Goal: Transaction & Acquisition: Download file/media

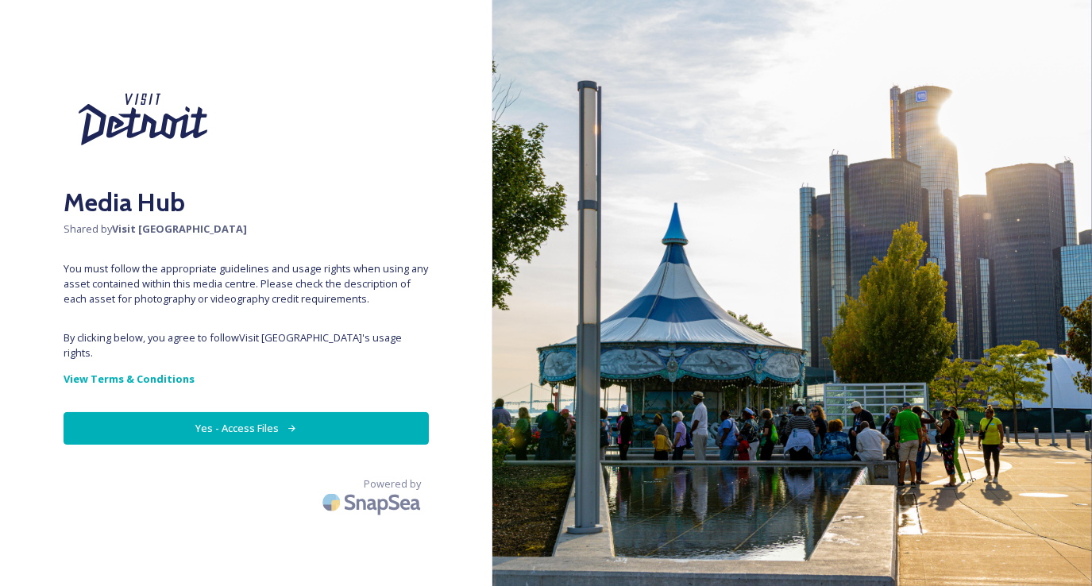
click at [346, 412] on button "Yes - Access Files" at bounding box center [246, 428] width 365 height 33
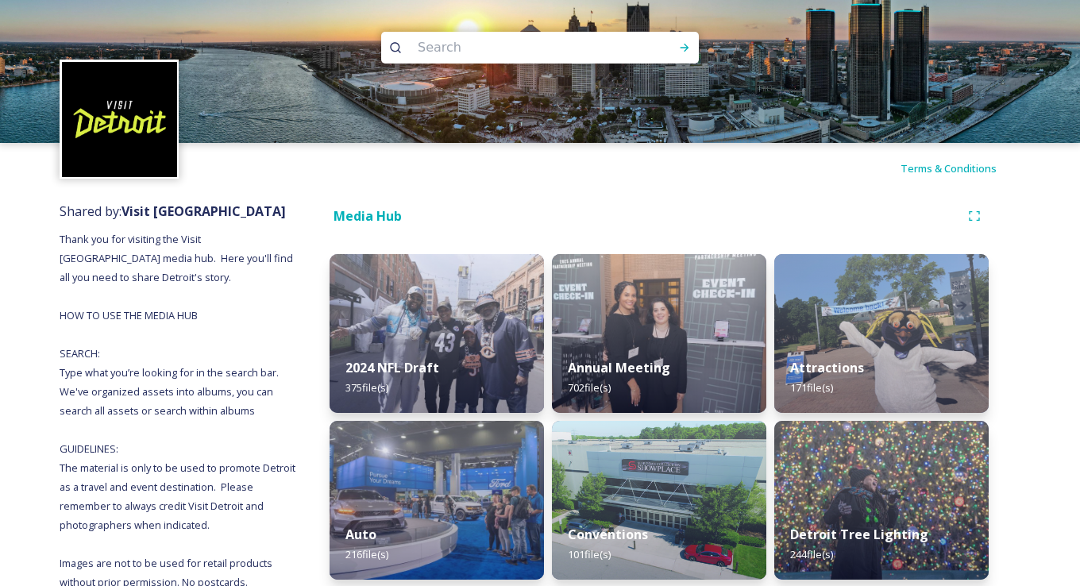
click at [451, 48] on input at bounding box center [519, 47] width 218 height 35
type input "[US_STATE][GEOGRAPHIC_DATA]"
click at [696, 57] on div "Run Search" at bounding box center [684, 47] width 29 height 29
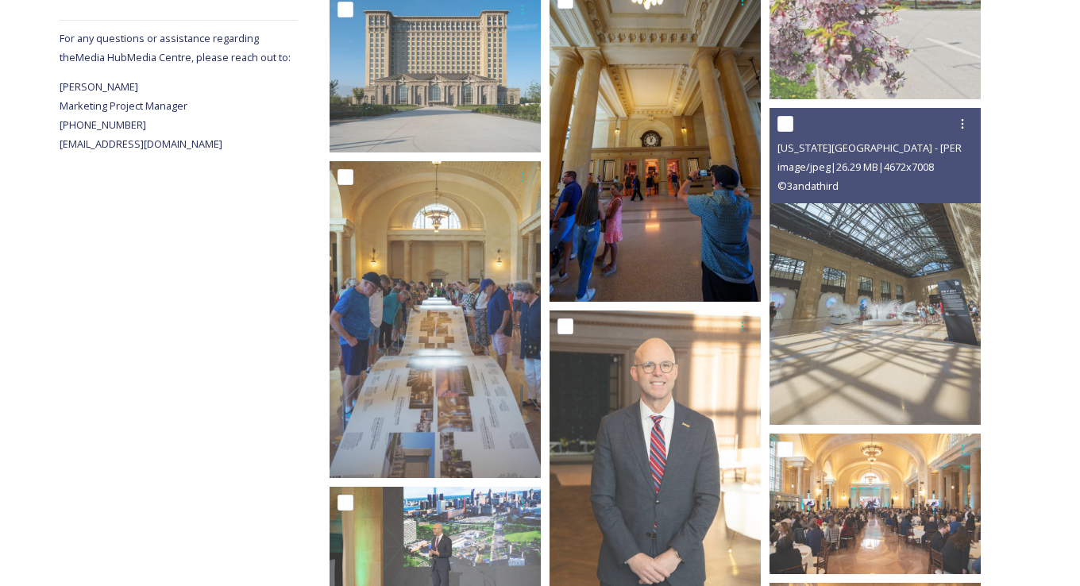
scroll to position [556, 0]
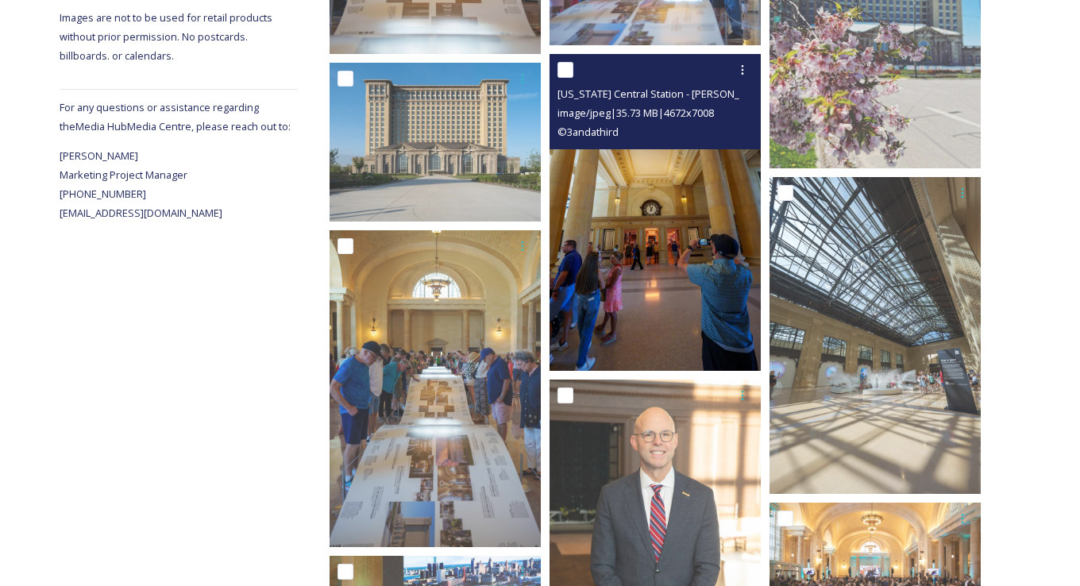
click at [561, 67] on input "checkbox" at bounding box center [565, 70] width 16 height 16
checkbox input "true"
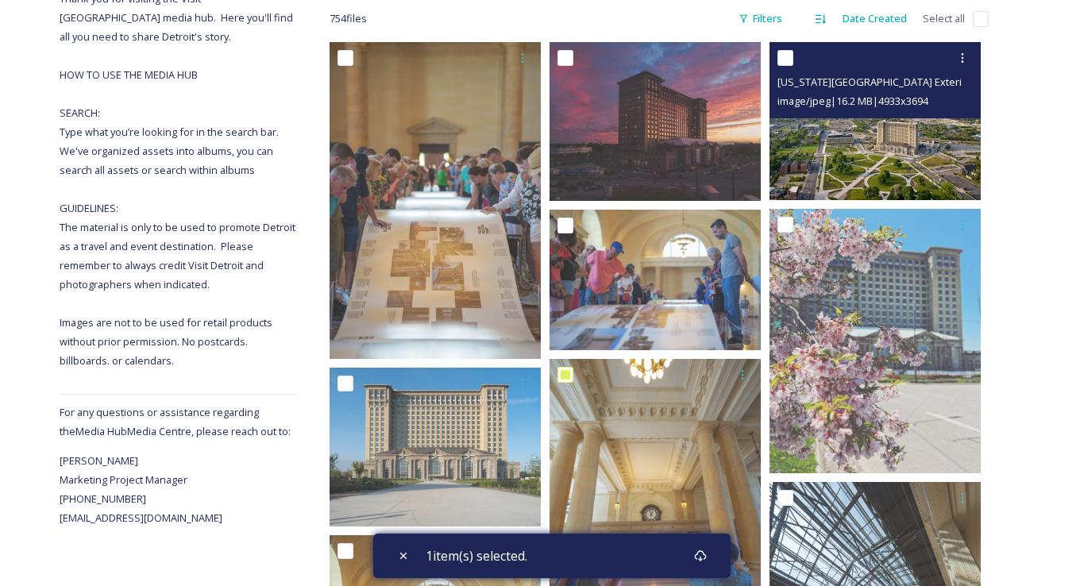
scroll to position [238, 0]
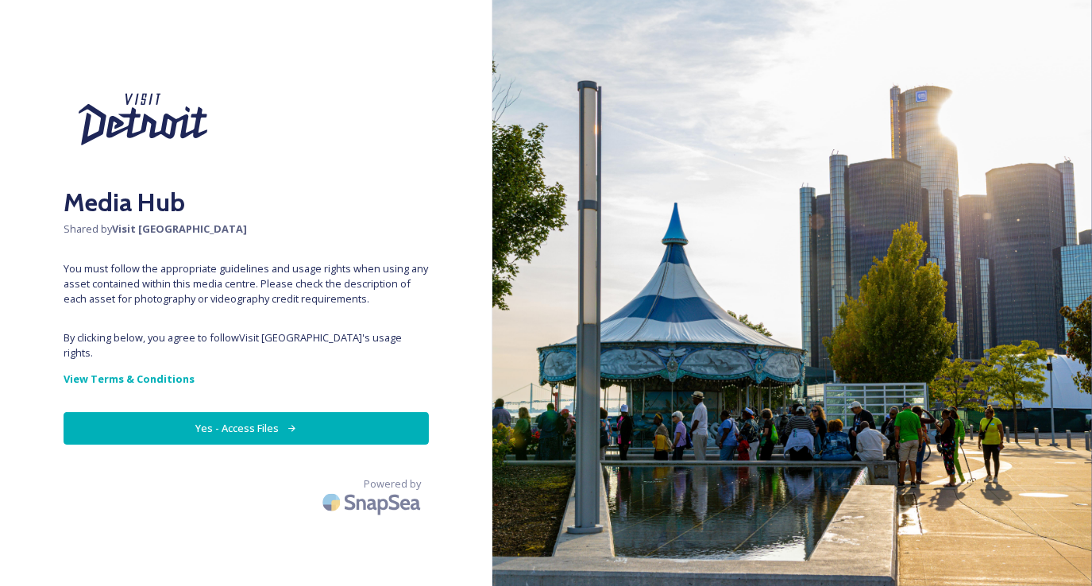
click at [294, 418] on button "Yes - Access Files" at bounding box center [246, 428] width 365 height 33
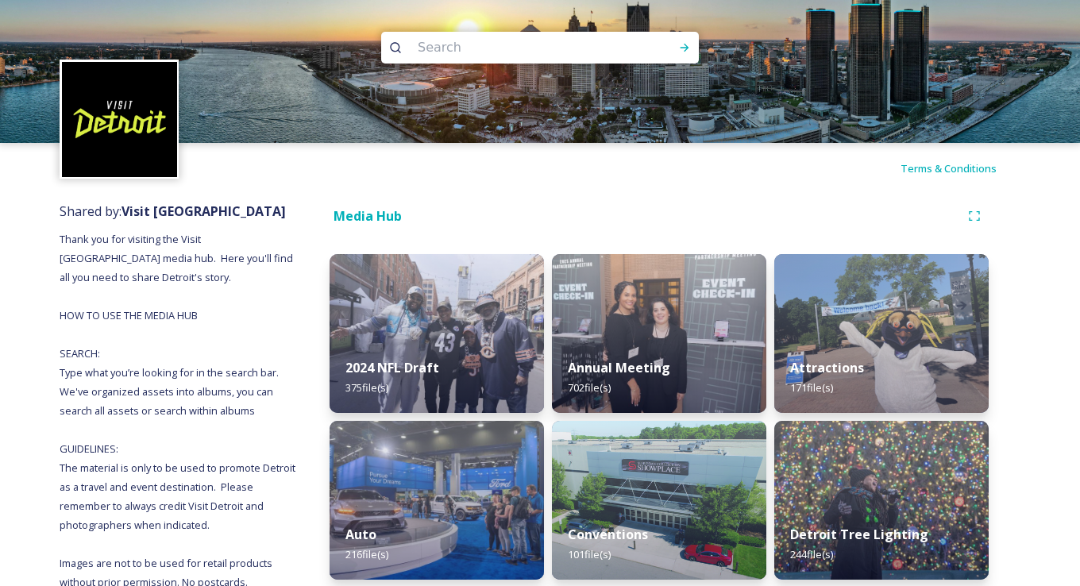
click at [443, 60] on input at bounding box center [519, 47] width 218 height 35
type input "[PERSON_NAME]'s"
click at [691, 40] on div "Run Search" at bounding box center [684, 47] width 29 height 29
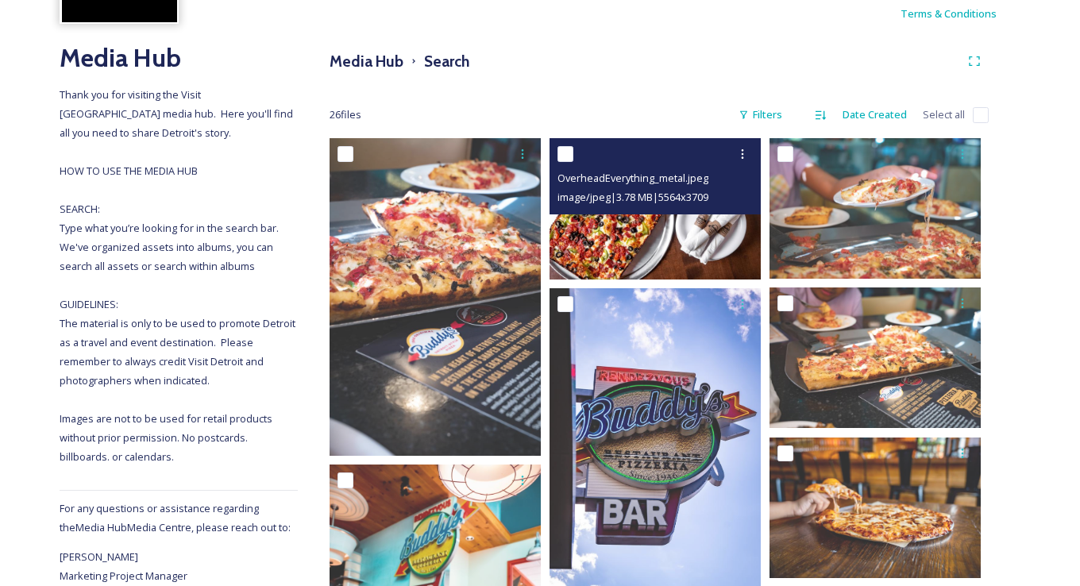
scroll to position [159, 0]
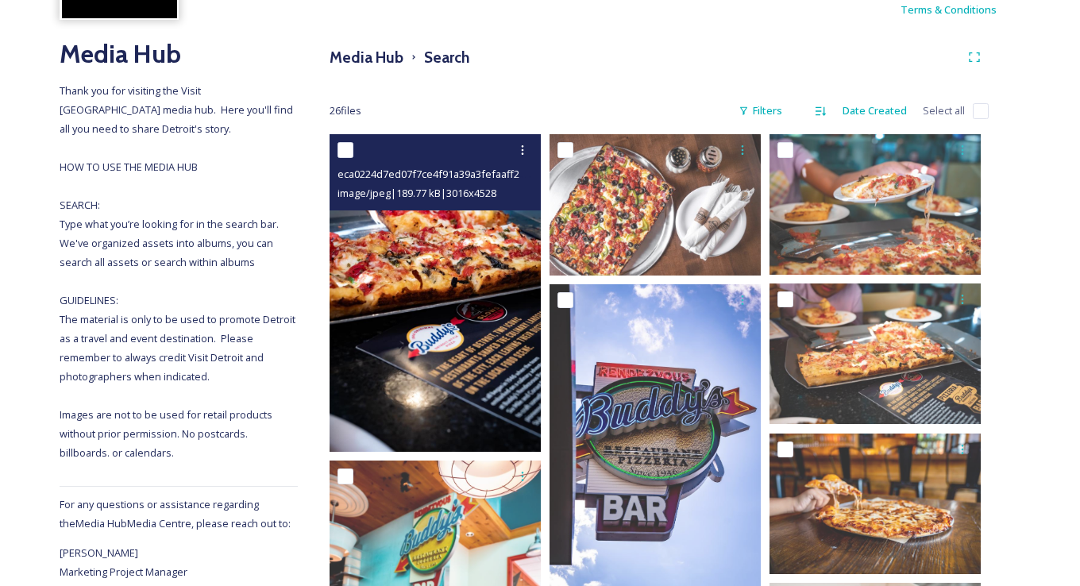
click at [349, 145] on input "checkbox" at bounding box center [345, 150] width 16 height 16
checkbox input "true"
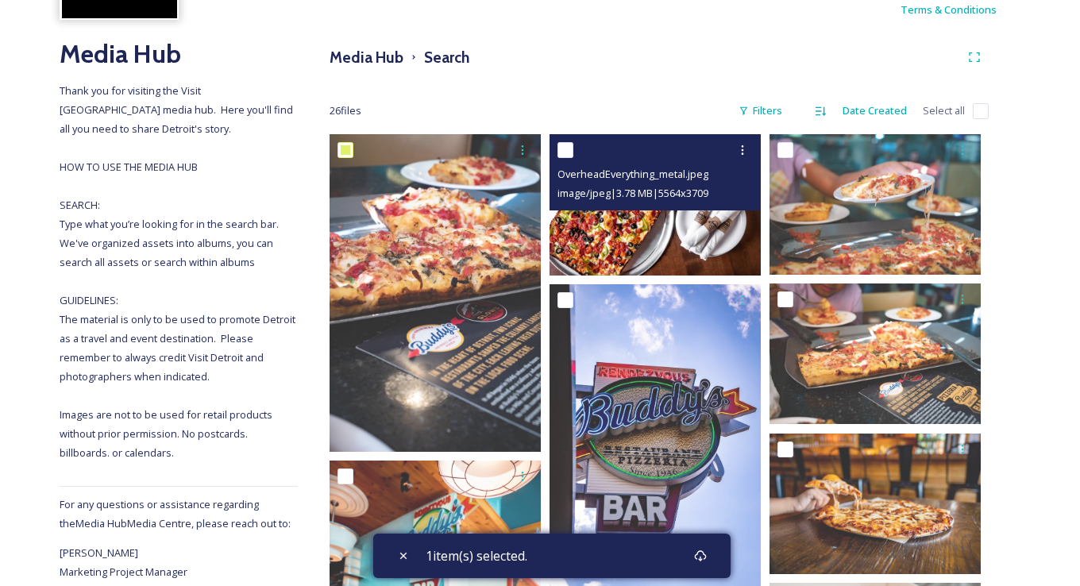
click at [570, 145] on input "checkbox" at bounding box center [565, 150] width 16 height 16
checkbox input "true"
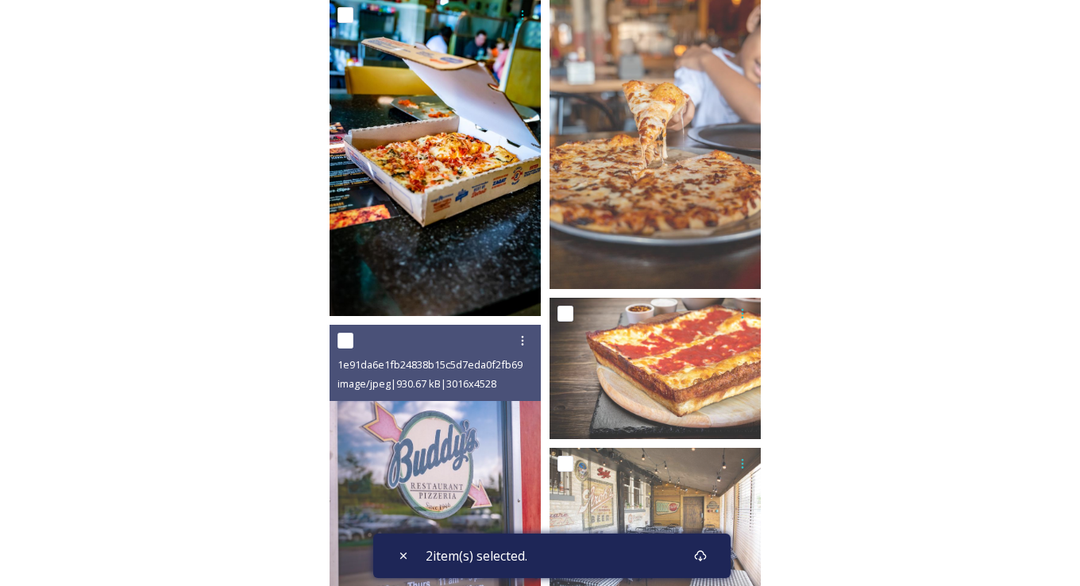
scroll to position [1985, 0]
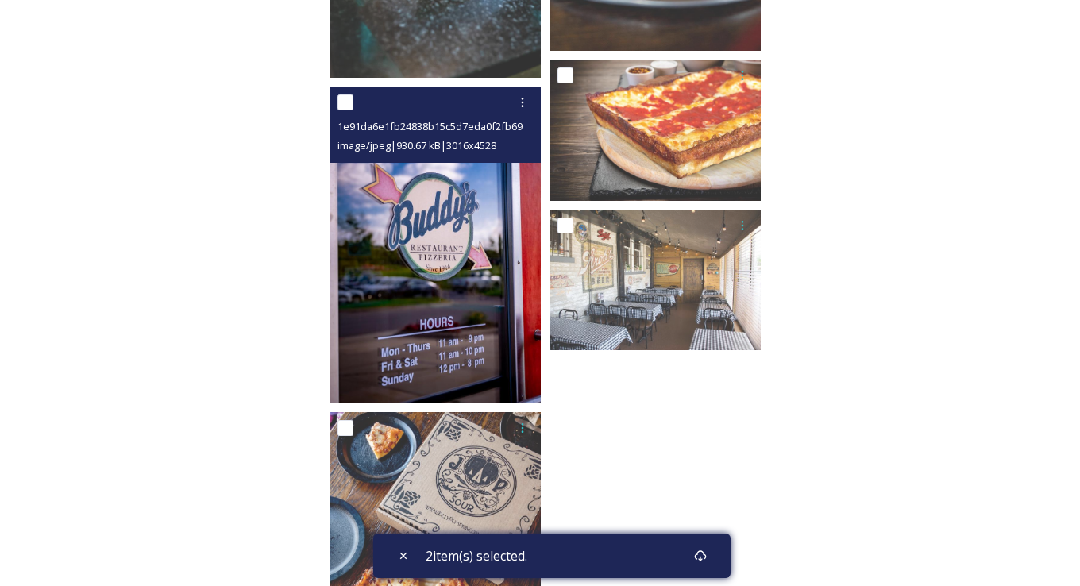
click at [339, 100] on input "checkbox" at bounding box center [345, 102] width 16 height 16
checkbox input "true"
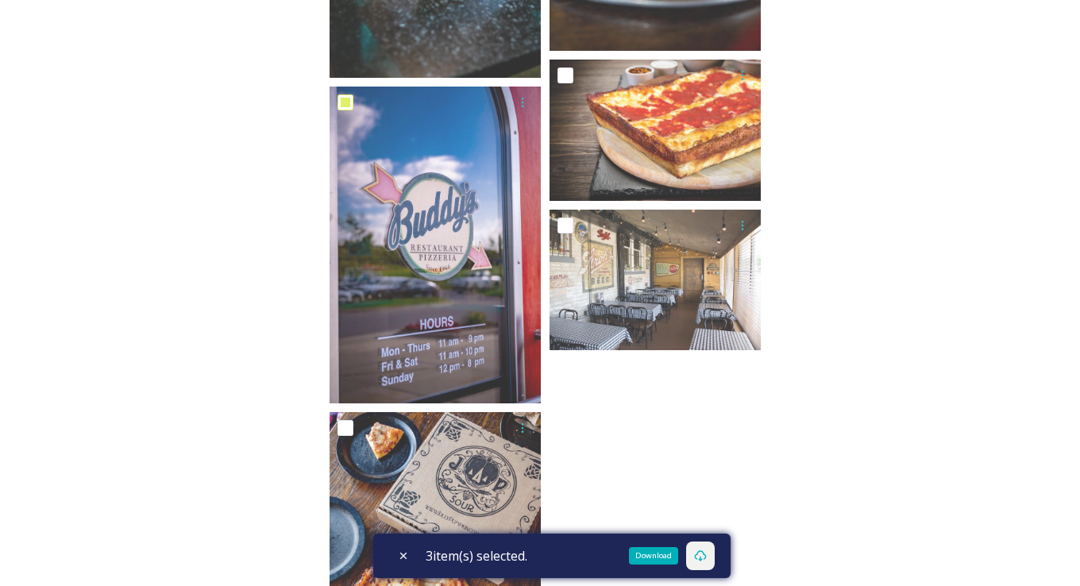
click at [705, 548] on div "Download" at bounding box center [700, 556] width 29 height 29
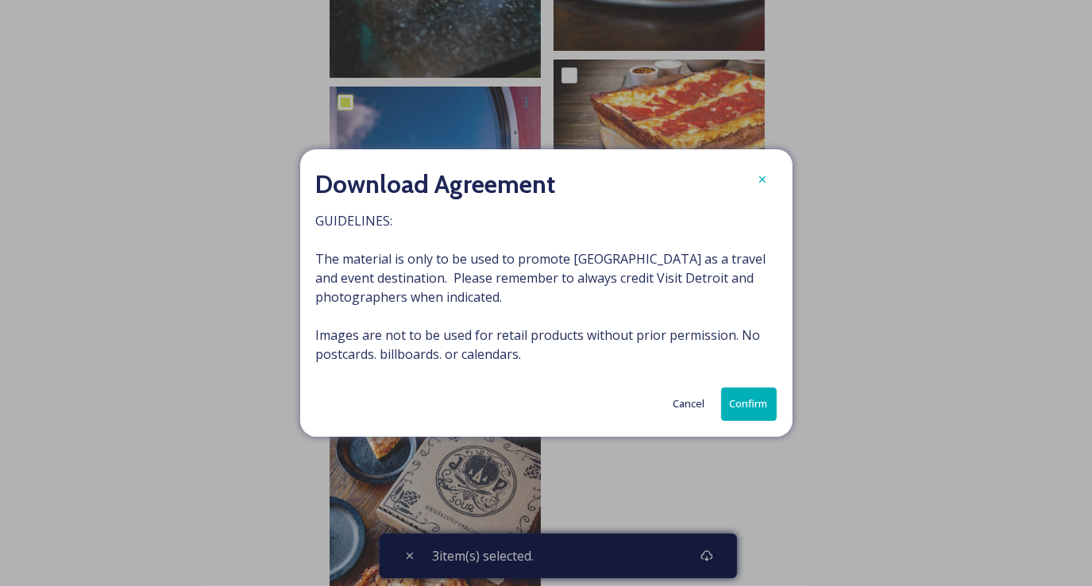
click at [757, 395] on button "Confirm" at bounding box center [749, 404] width 56 height 33
